Goal: Task Accomplishment & Management: Manage account settings

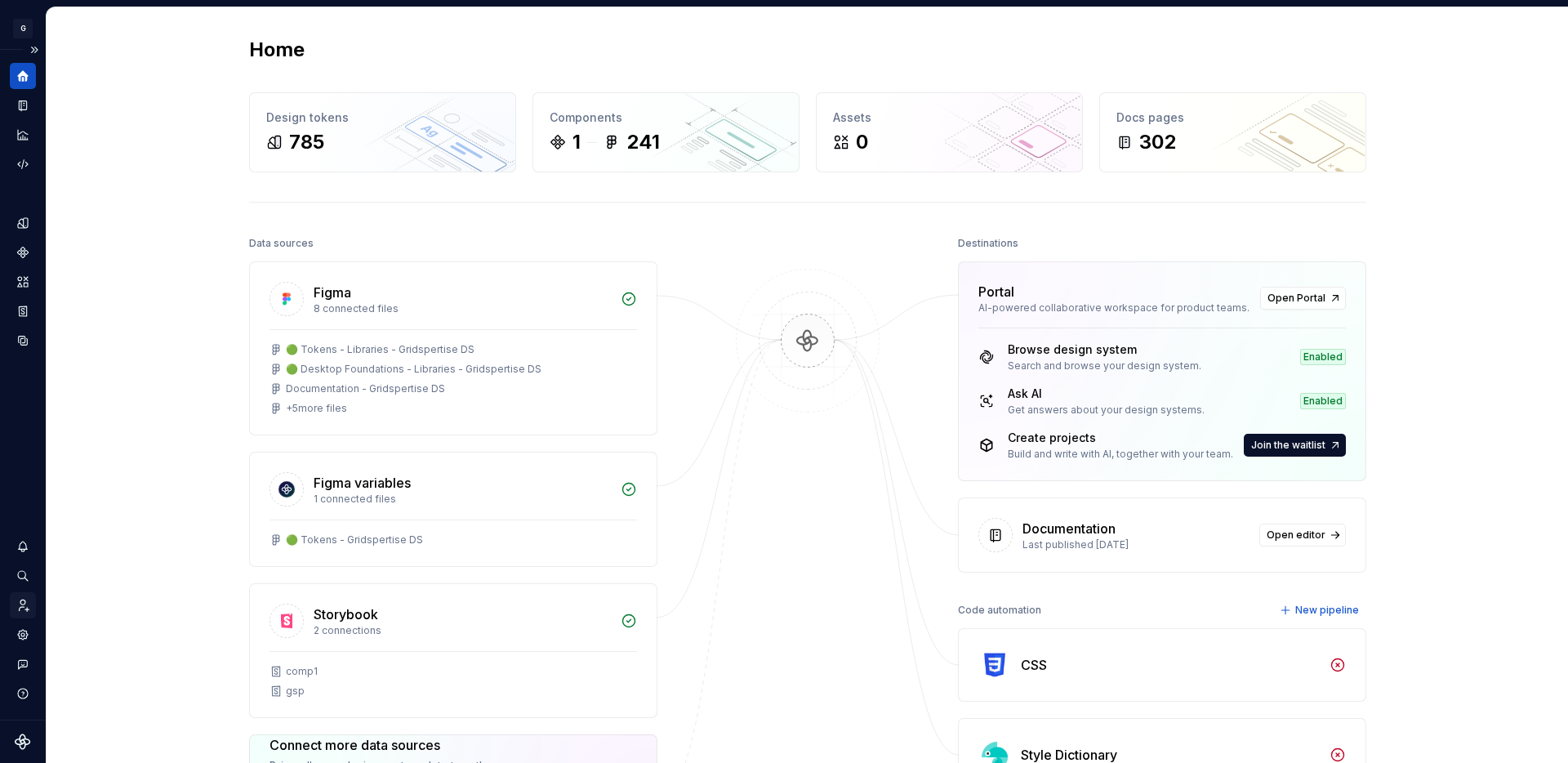
click at [20, 604] on icon "Invite team" at bounding box center [22, 605] width 14 height 14
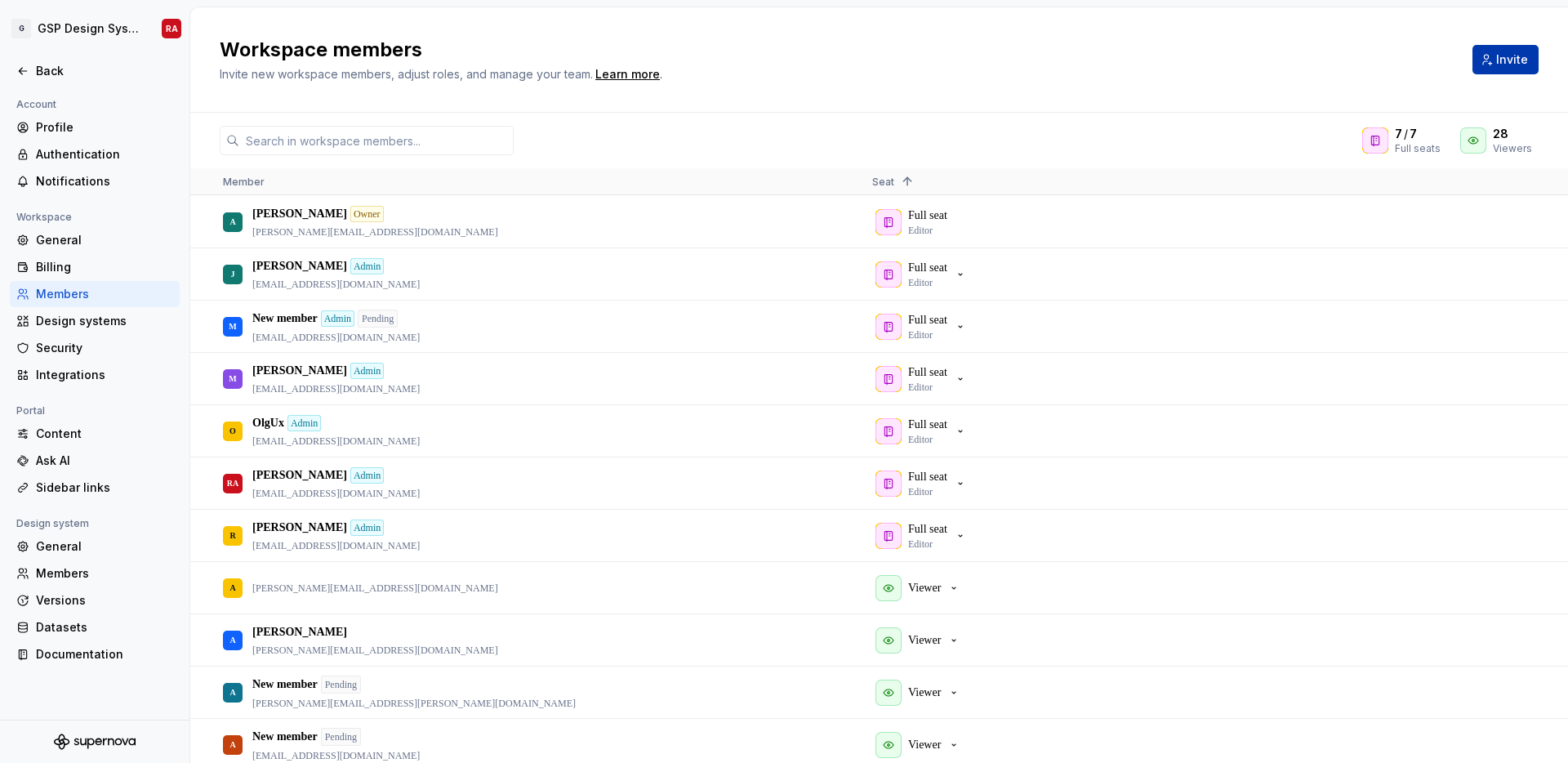
click at [1512, 54] on span "Invite" at bounding box center [1511, 59] width 31 height 16
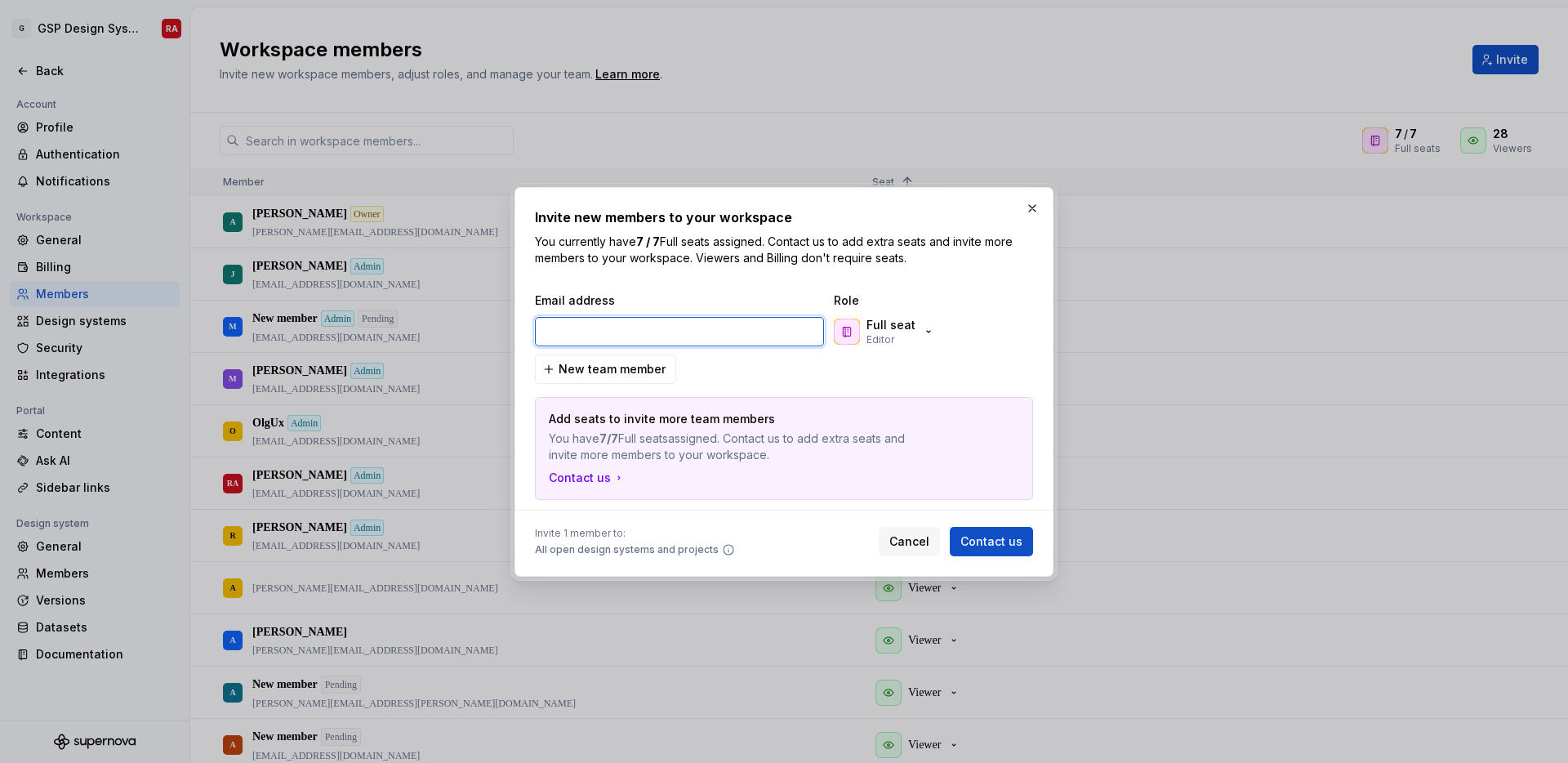
paste input "[EMAIL_ADDRESS][DOMAIN_NAME]"
click at [903, 324] on p "Full seat" at bounding box center [891, 325] width 49 height 16
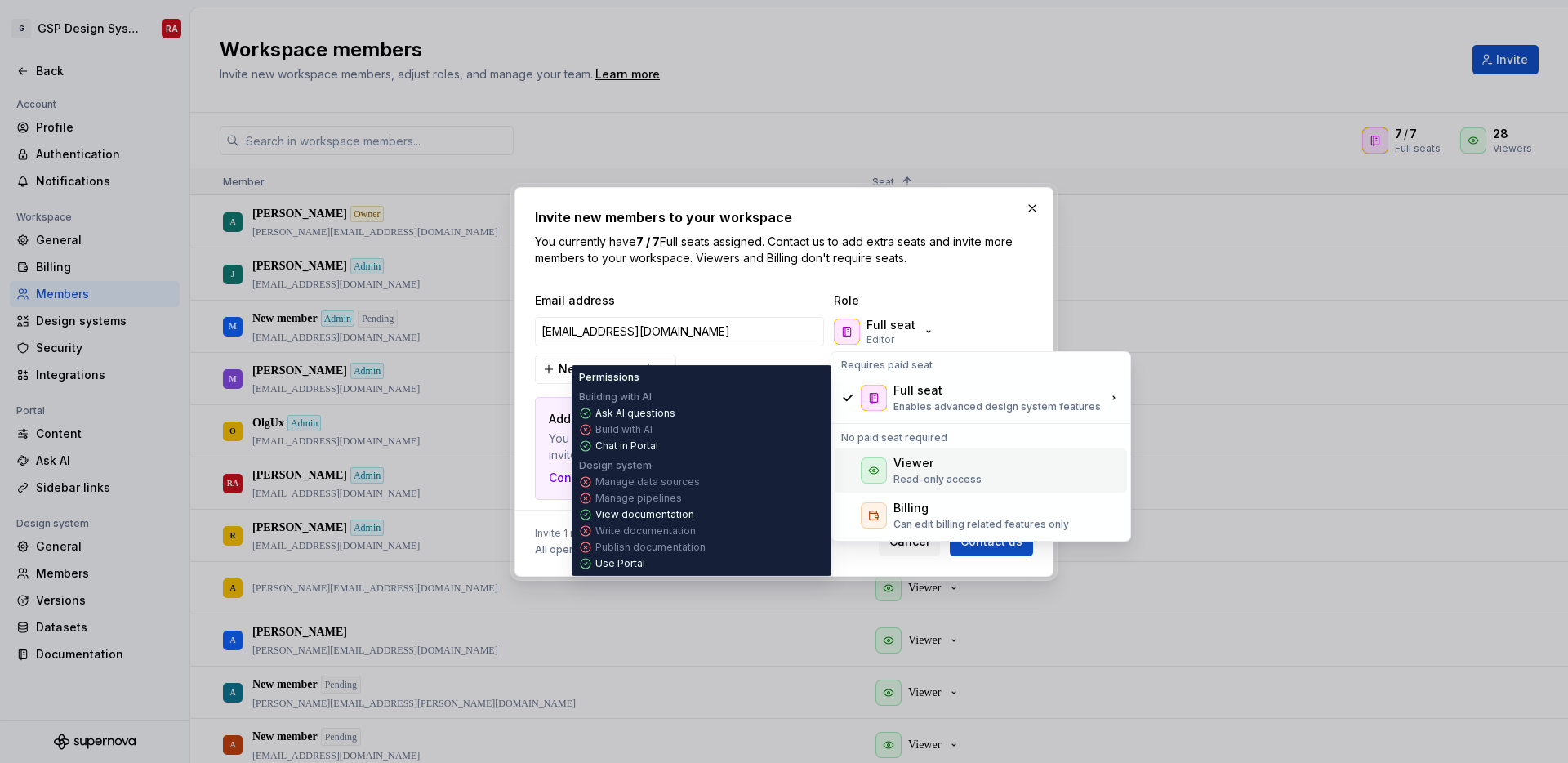
click at [917, 473] on p "Read-only access" at bounding box center [938, 479] width 88 height 13
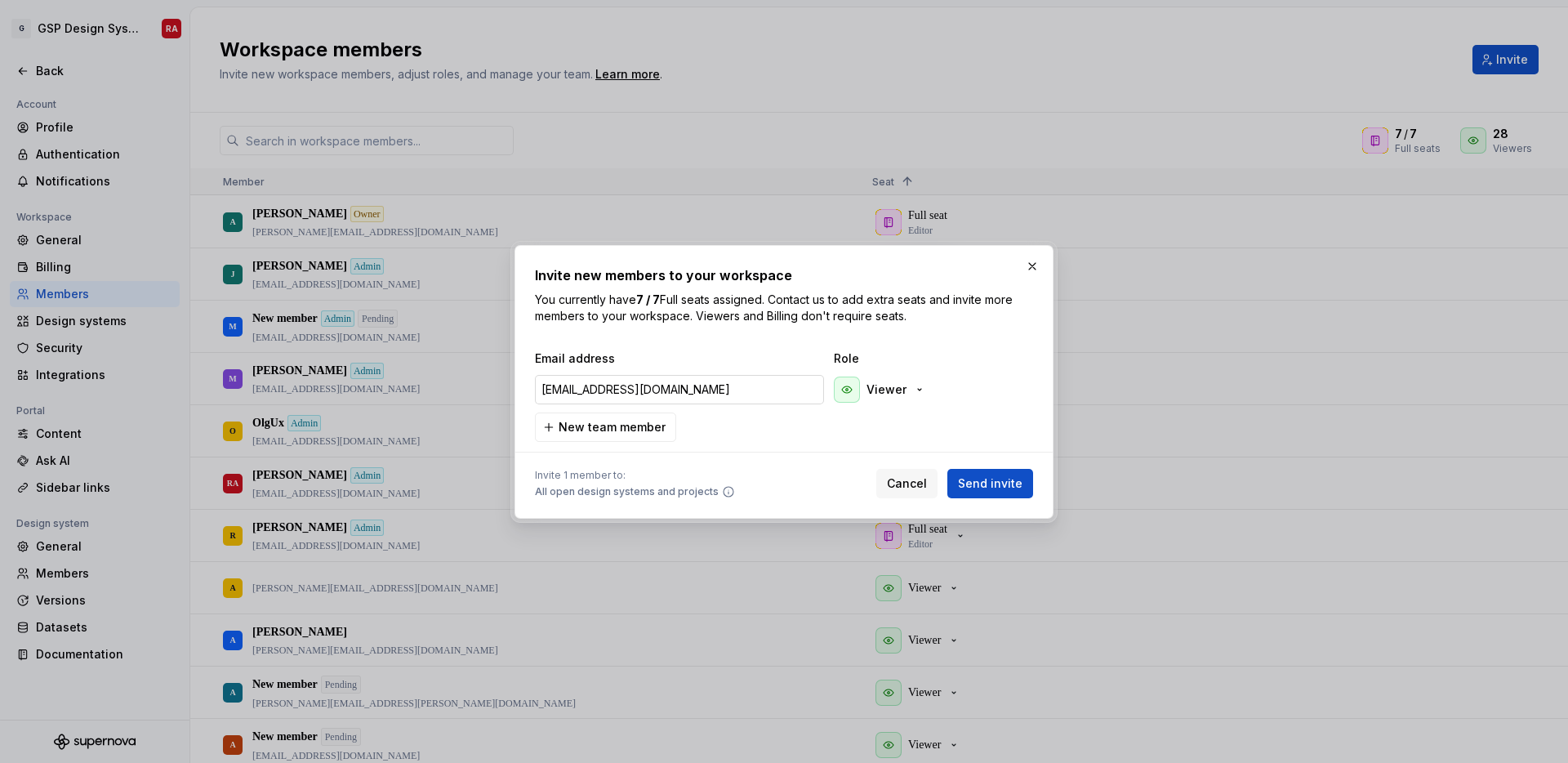
click at [662, 391] on input "[EMAIL_ADDRESS][DOMAIN_NAME]" at bounding box center [679, 390] width 289 height 30
drag, startPoint x: 632, startPoint y: 393, endPoint x: 855, endPoint y: 395, distance: 223.0
click at [855, 395] on div "[EMAIL_ADDRESS][DOMAIN_NAME] Viewer" at bounding box center [782, 390] width 495 height 32
type input "[EMAIL_ADDRESS][DOMAIN_NAME]"
click at [650, 426] on span "New team member" at bounding box center [612, 427] width 107 height 16
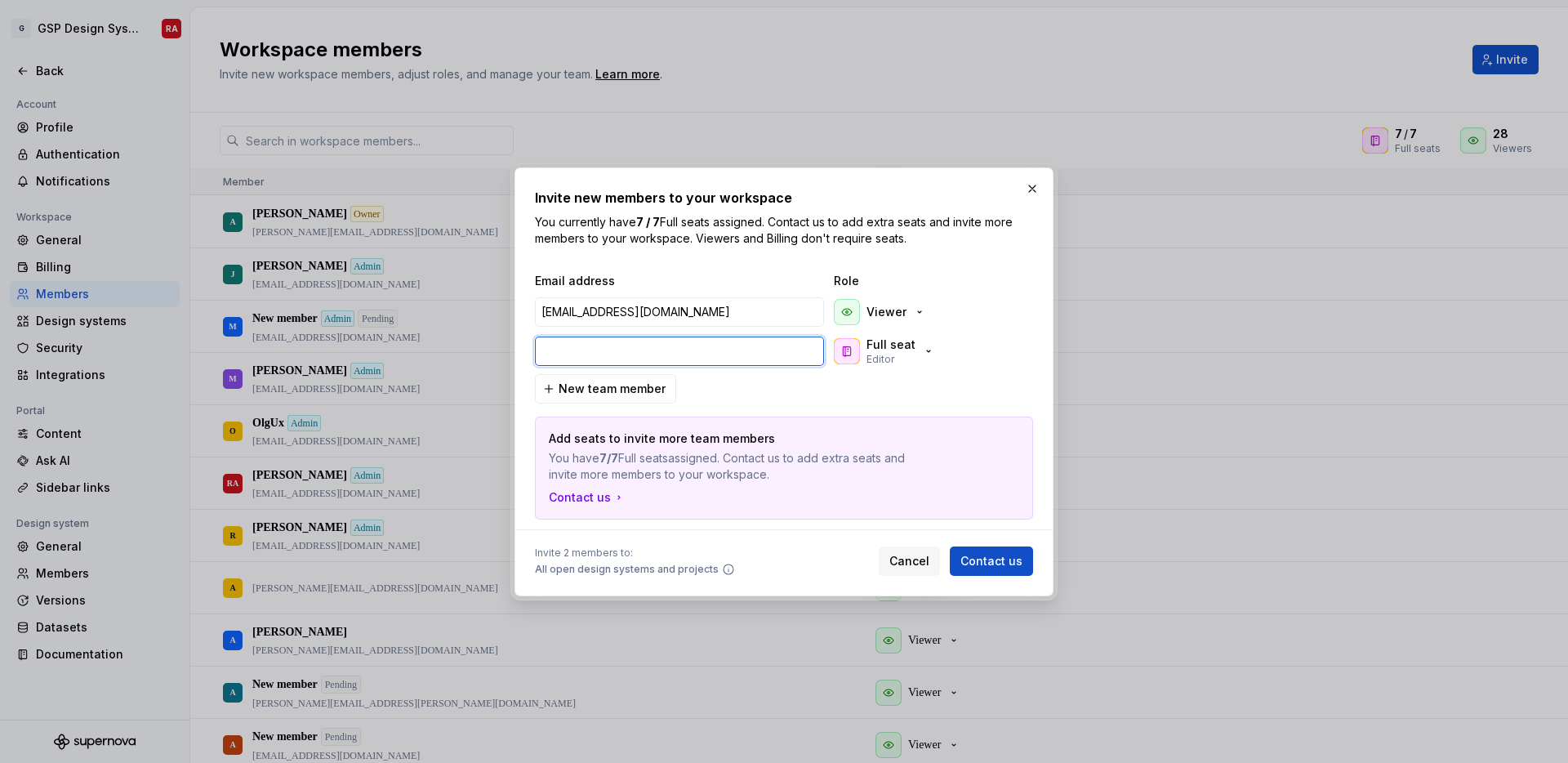
paste input "[EMAIL_ADDRESS][DOMAIN_NAME]"
type input "[EMAIL_ADDRESS][DOMAIN_NAME]"
click at [884, 344] on p "Full seat" at bounding box center [891, 344] width 49 height 16
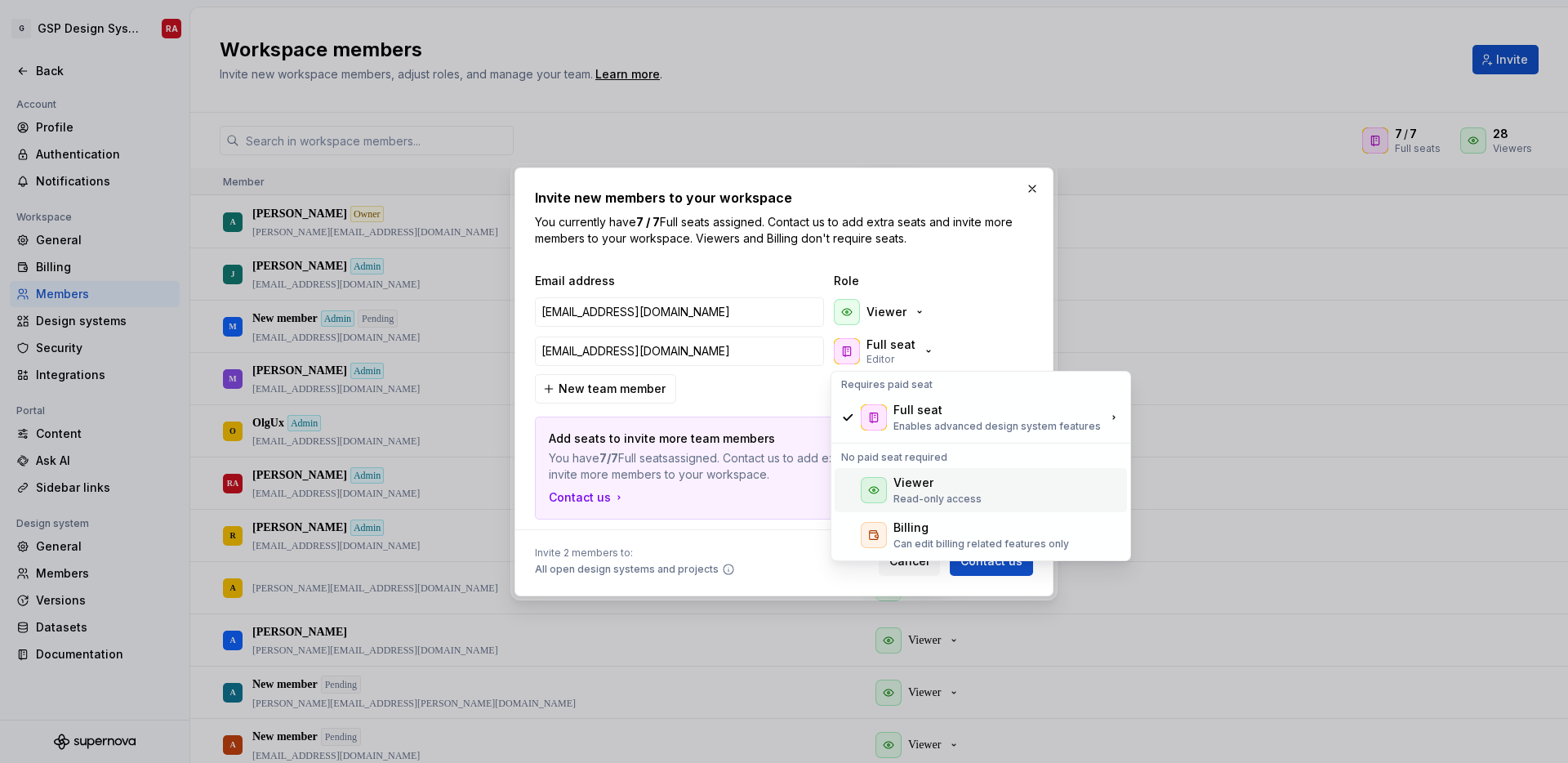
click at [902, 490] on div "Viewer Read-only access" at bounding box center [938, 490] width 88 height 31
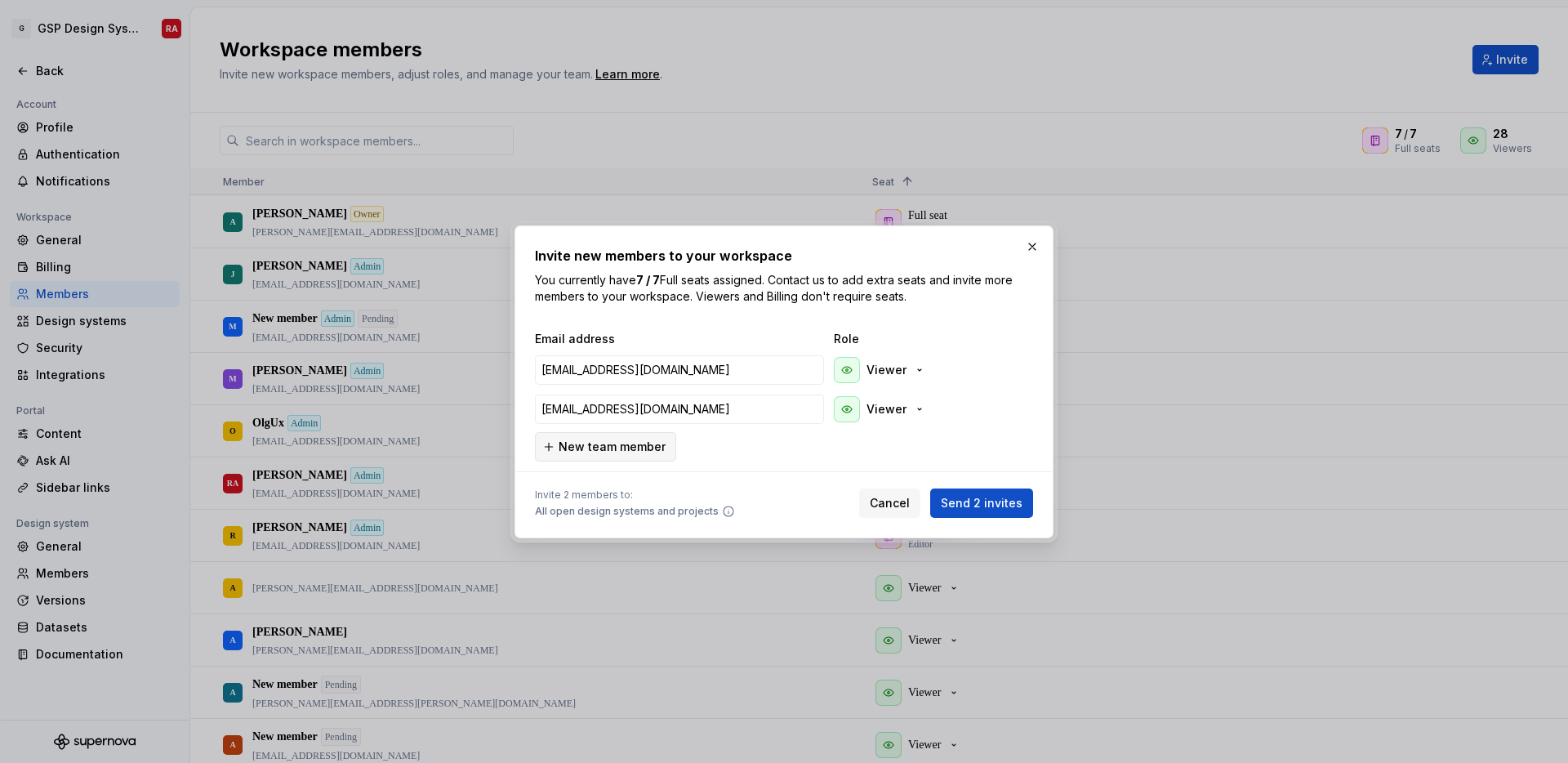
click at [603, 449] on span "New team member" at bounding box center [612, 447] width 107 height 16
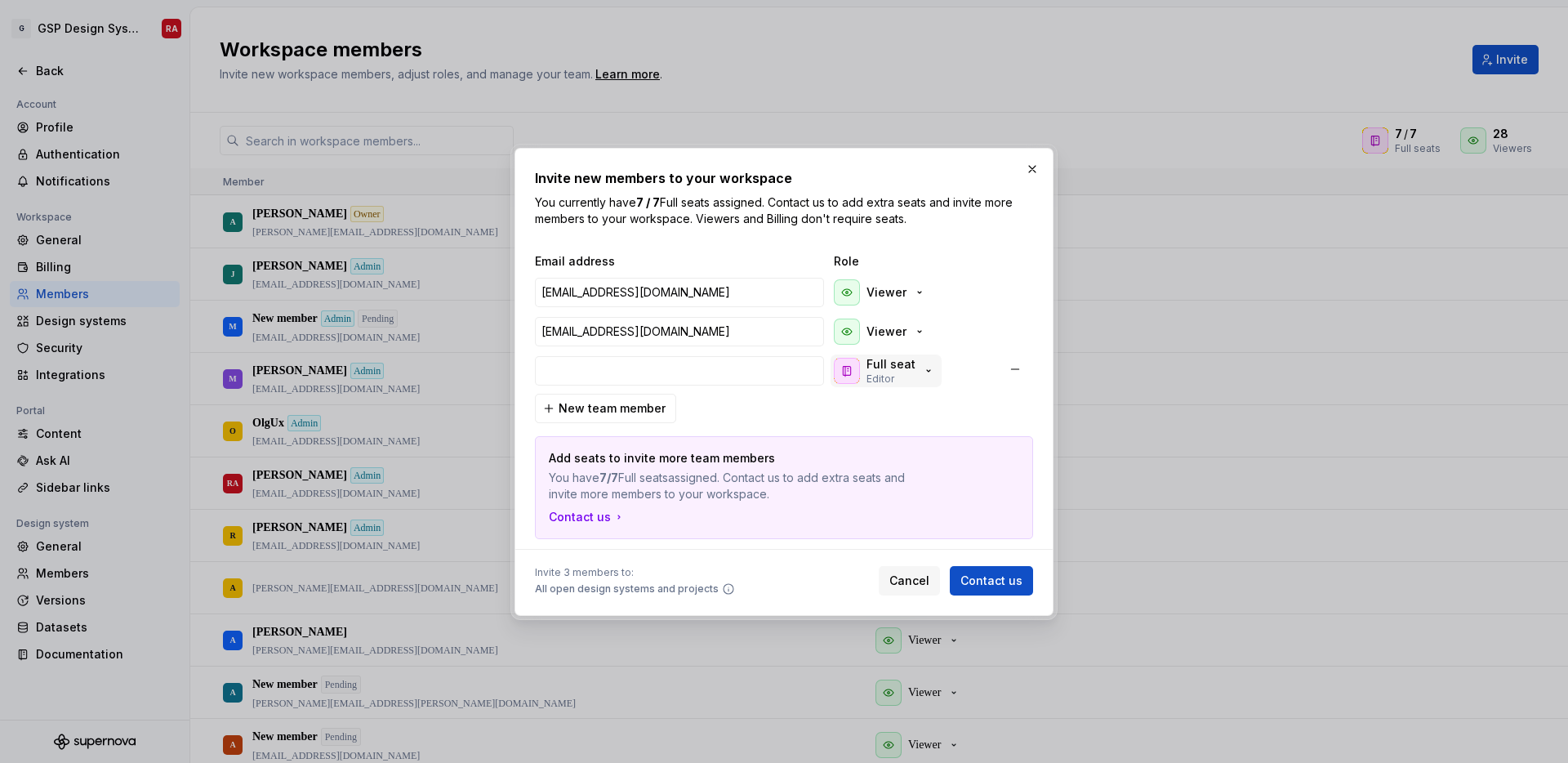
click at [881, 364] on p "Full seat" at bounding box center [891, 364] width 49 height 16
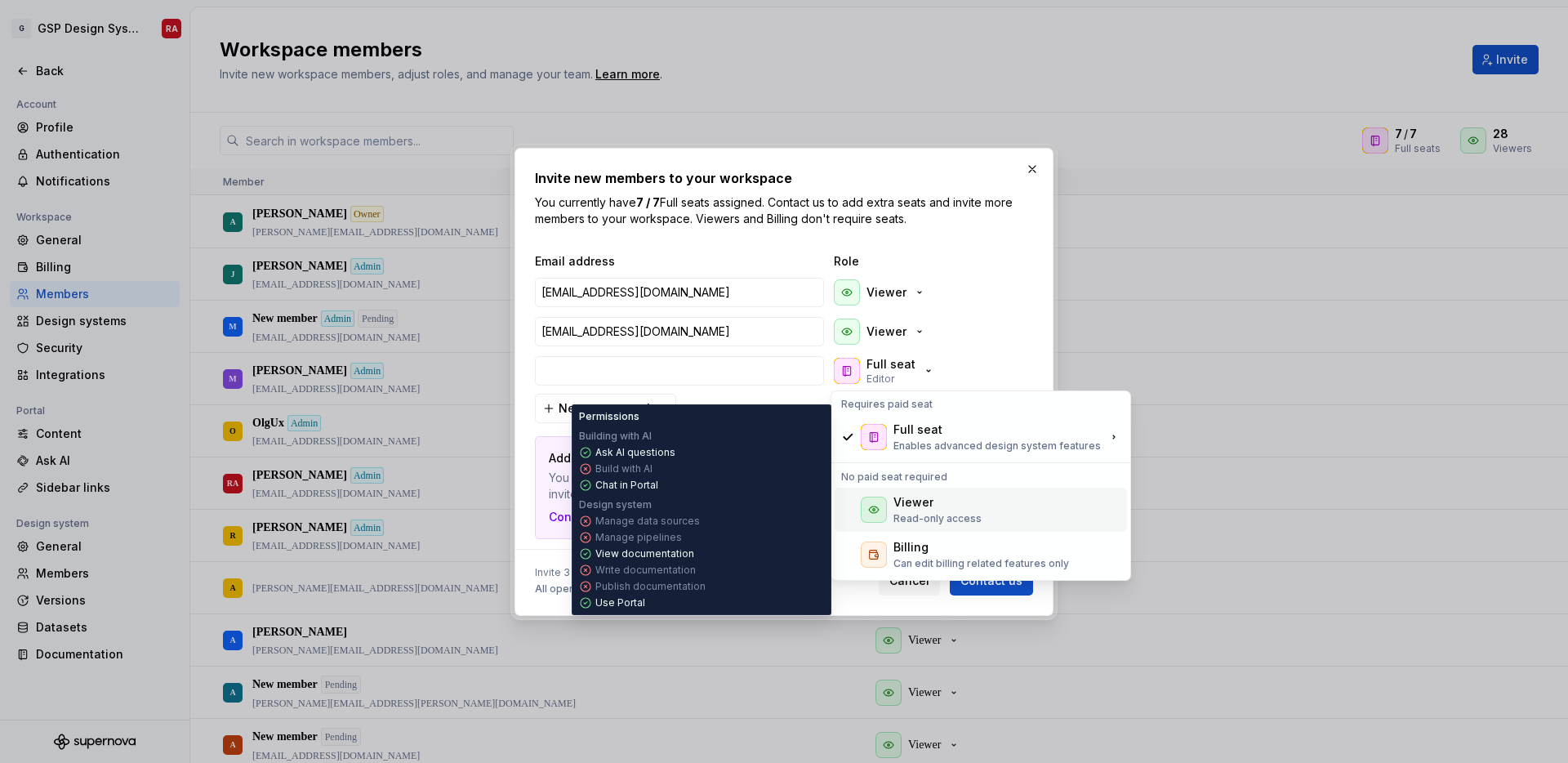
click at [918, 495] on div "Viewer" at bounding box center [913, 502] width 40 height 16
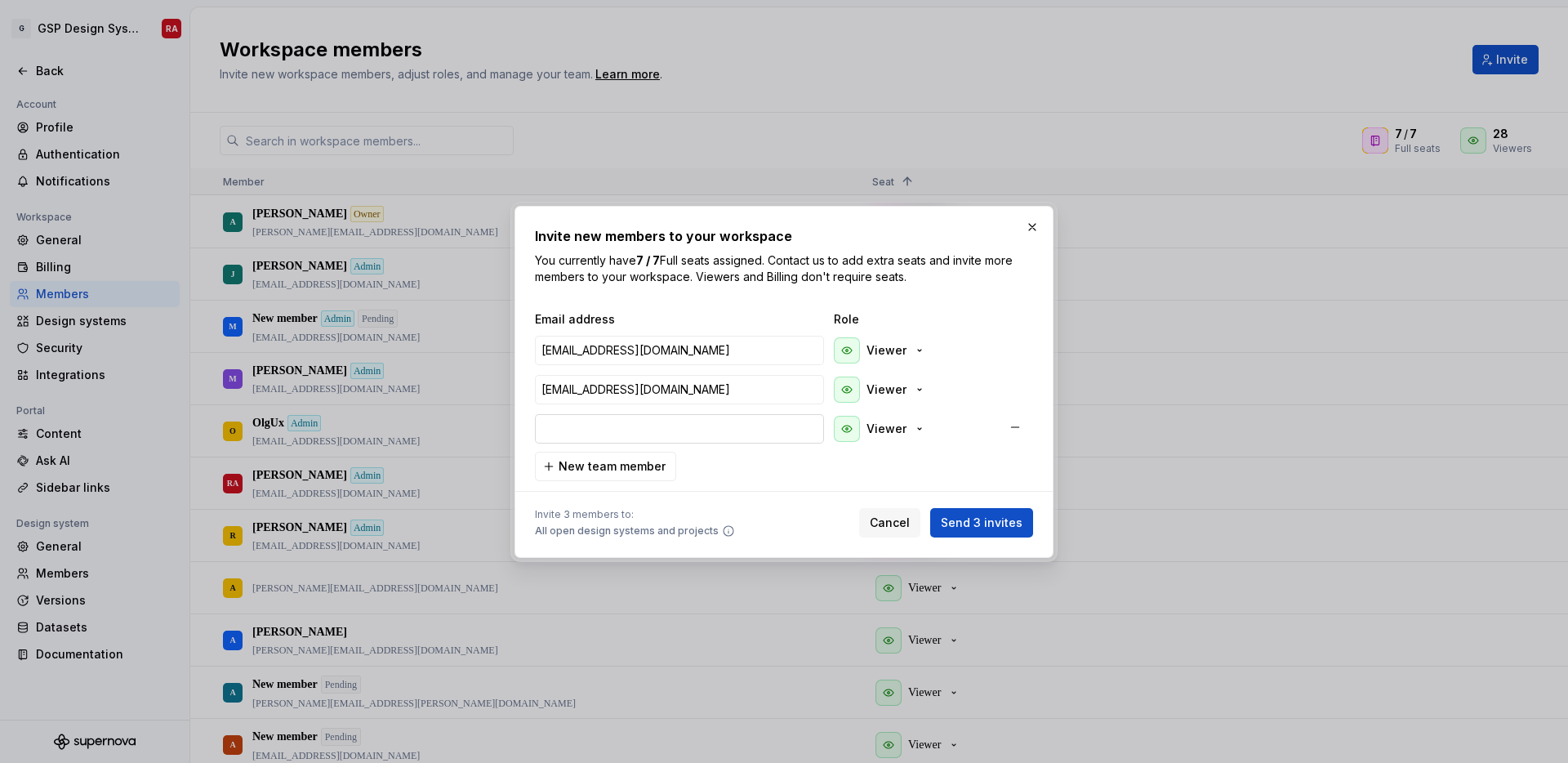
click at [664, 424] on input "email" at bounding box center [679, 429] width 289 height 30
paste input "[EMAIL_ADDRESS][DOMAIN_NAME]"
type input "[EMAIL_ADDRESS][DOMAIN_NAME]"
click at [982, 524] on span "Send 3 invites" at bounding box center [981, 522] width 82 height 16
